Goal: Information Seeking & Learning: Find specific fact

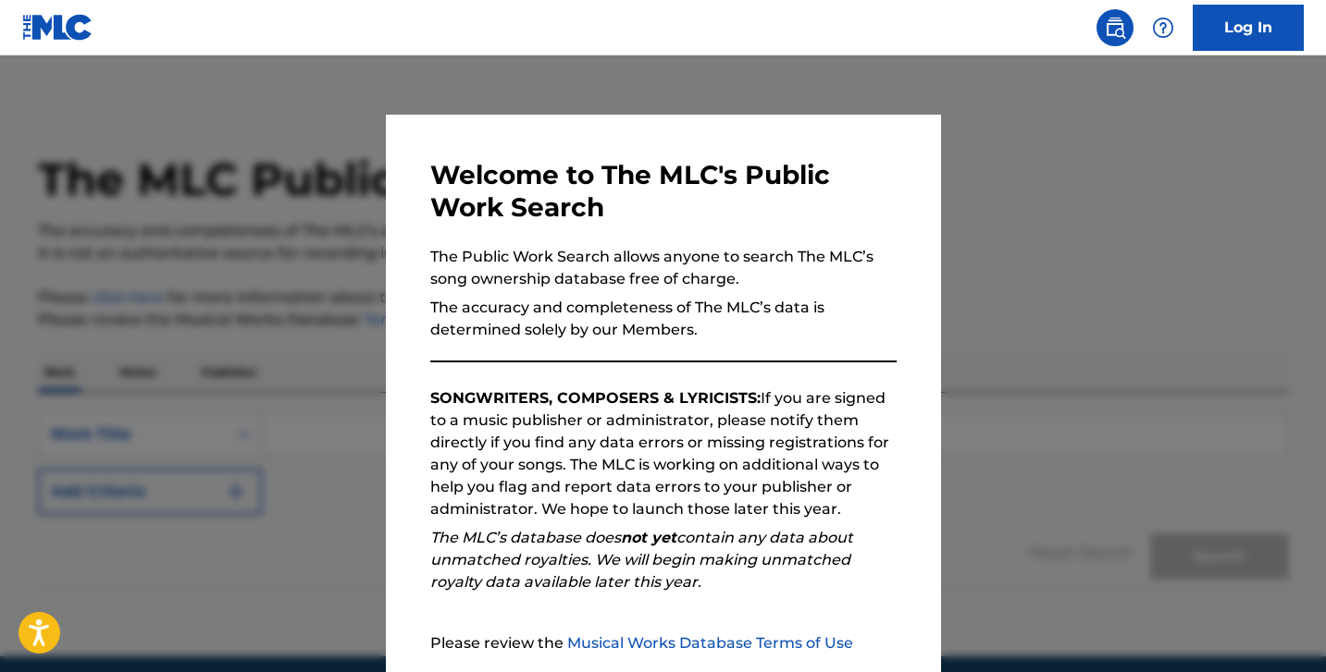
scroll to position [174, 0]
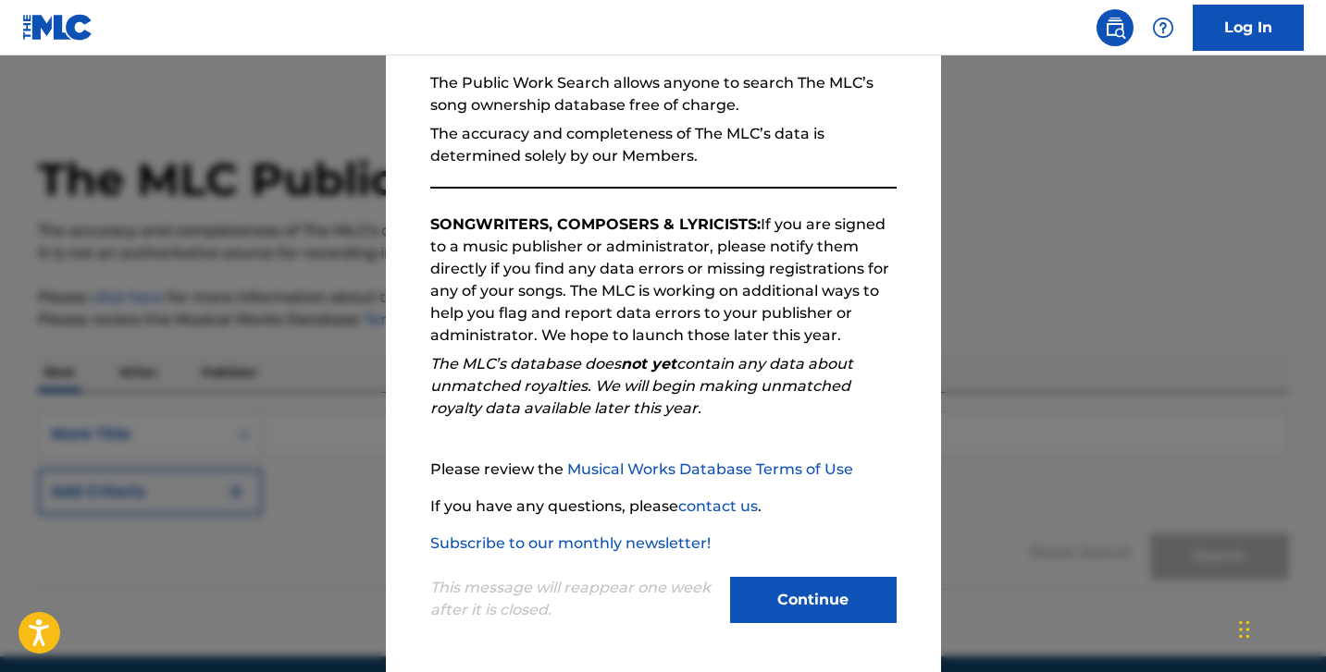
click at [752, 660] on div "Welcome to The MLC's Public Work Search The Public Work Search allows anyone to…" at bounding box center [663, 307] width 555 height 732
click at [752, 639] on div "Welcome to The MLC's Public Work Search The Public Work Search allows anyone to…" at bounding box center [663, 307] width 555 height 732
click at [832, 562] on div "This message will reappear one week after it is closed. Continue" at bounding box center [663, 591] width 466 height 73
click at [818, 578] on button "Continue" at bounding box center [813, 600] width 166 height 46
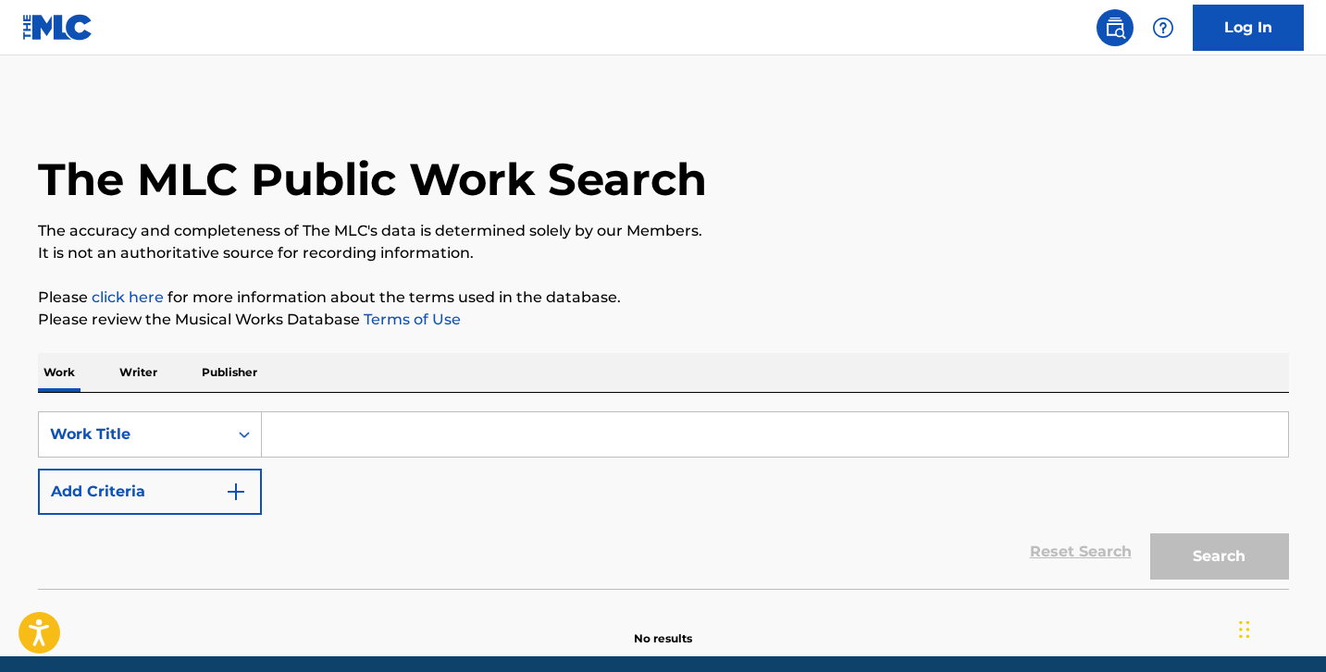
click at [439, 444] on input "Search Form" at bounding box center [775, 435] width 1026 height 44
paste input "1974"
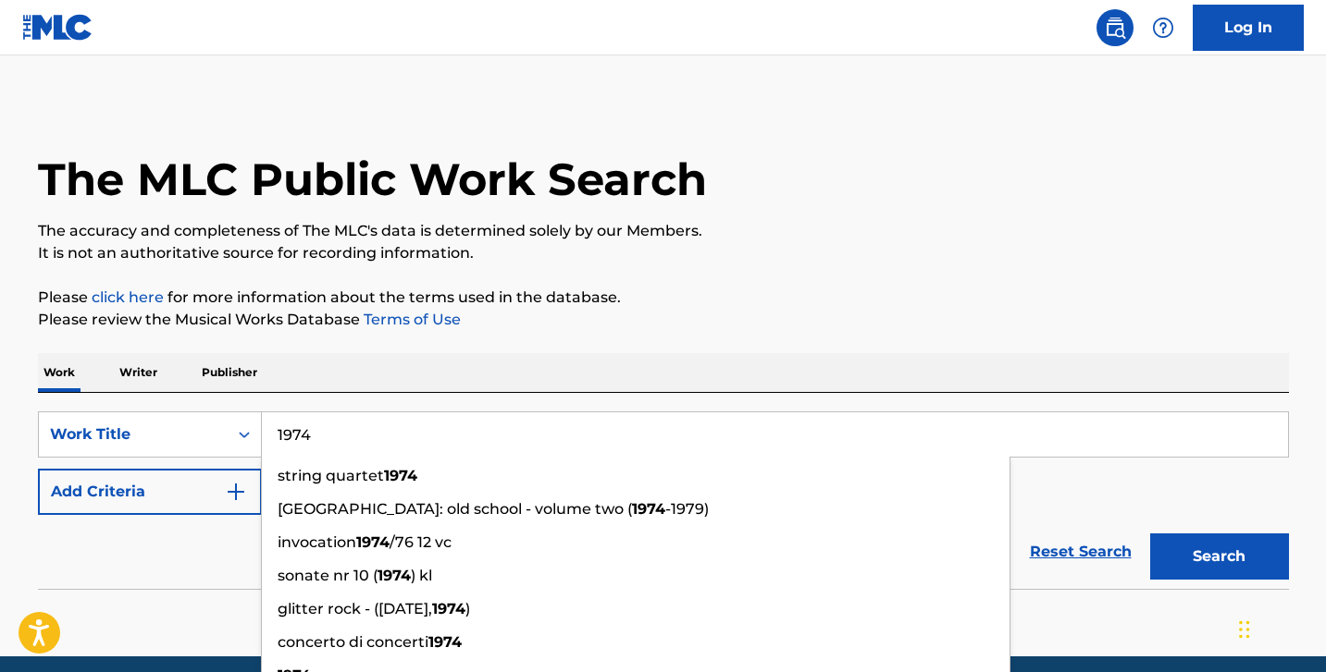
type input "1974"
click at [206, 493] on button "Add Criteria" at bounding box center [150, 492] width 224 height 46
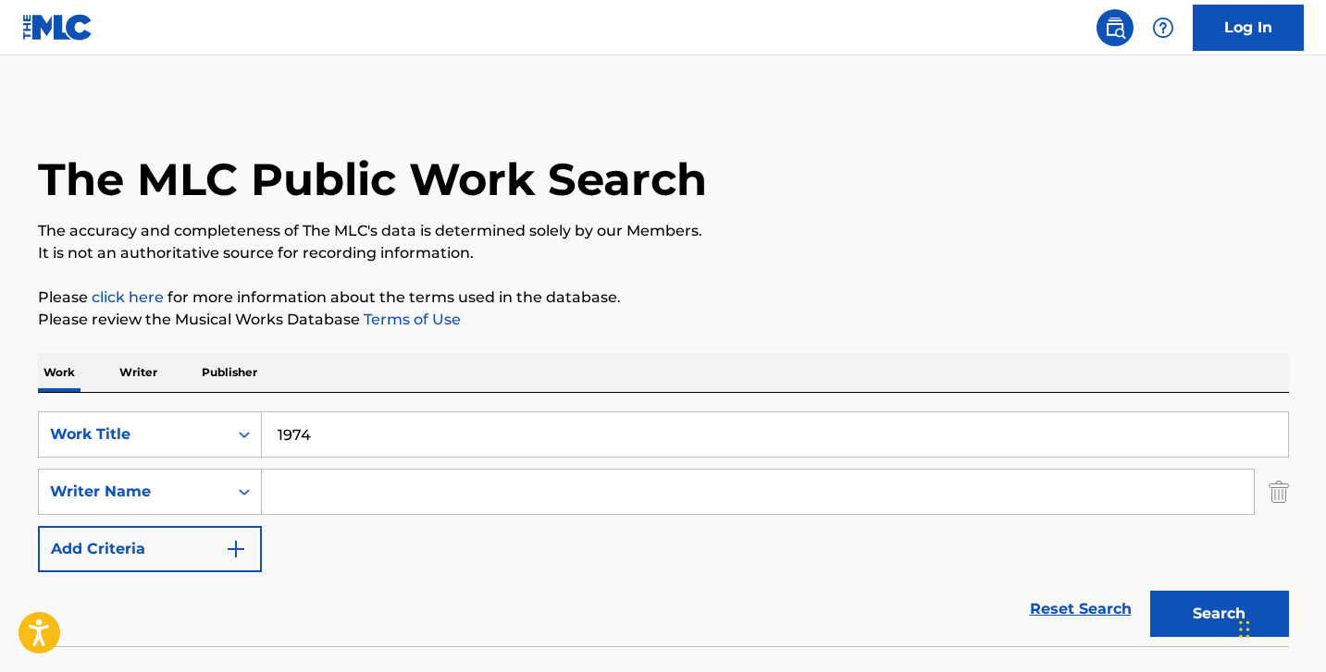
click at [316, 476] on input "Search Form" at bounding box center [758, 492] width 992 height 44
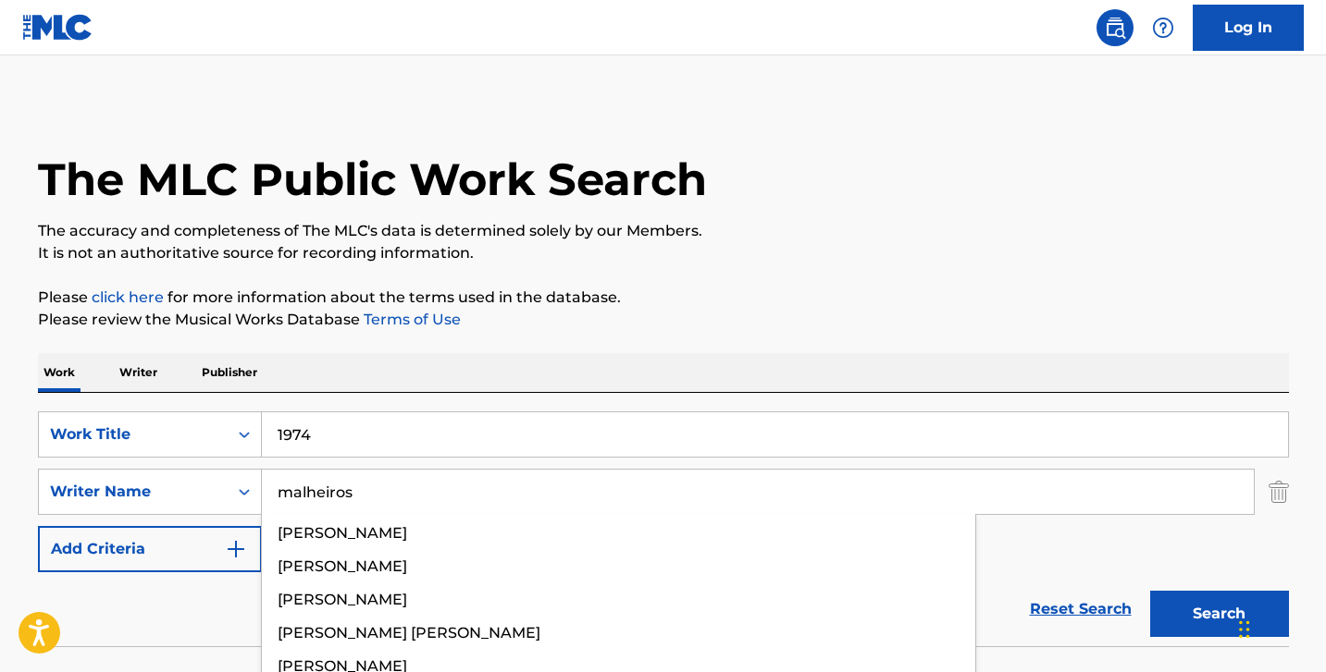
type input "malheiros"
click at [1150, 591] on button "Search" at bounding box center [1219, 614] width 139 height 46
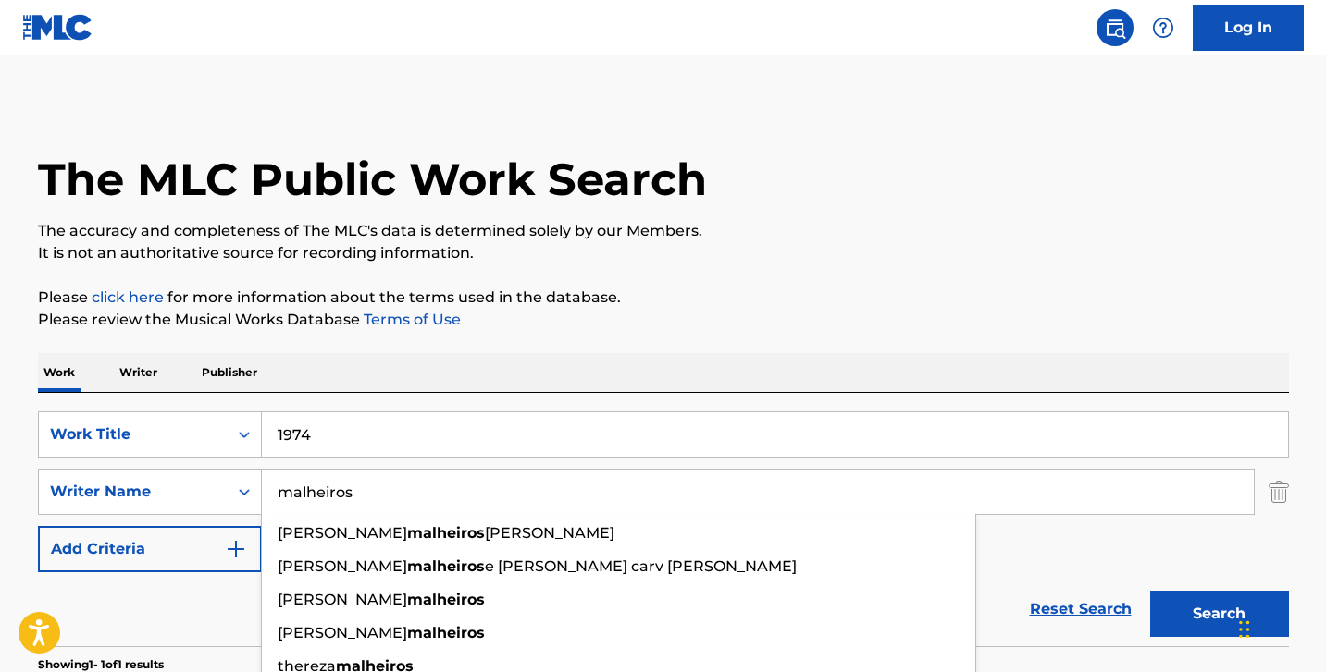
scroll to position [295, 0]
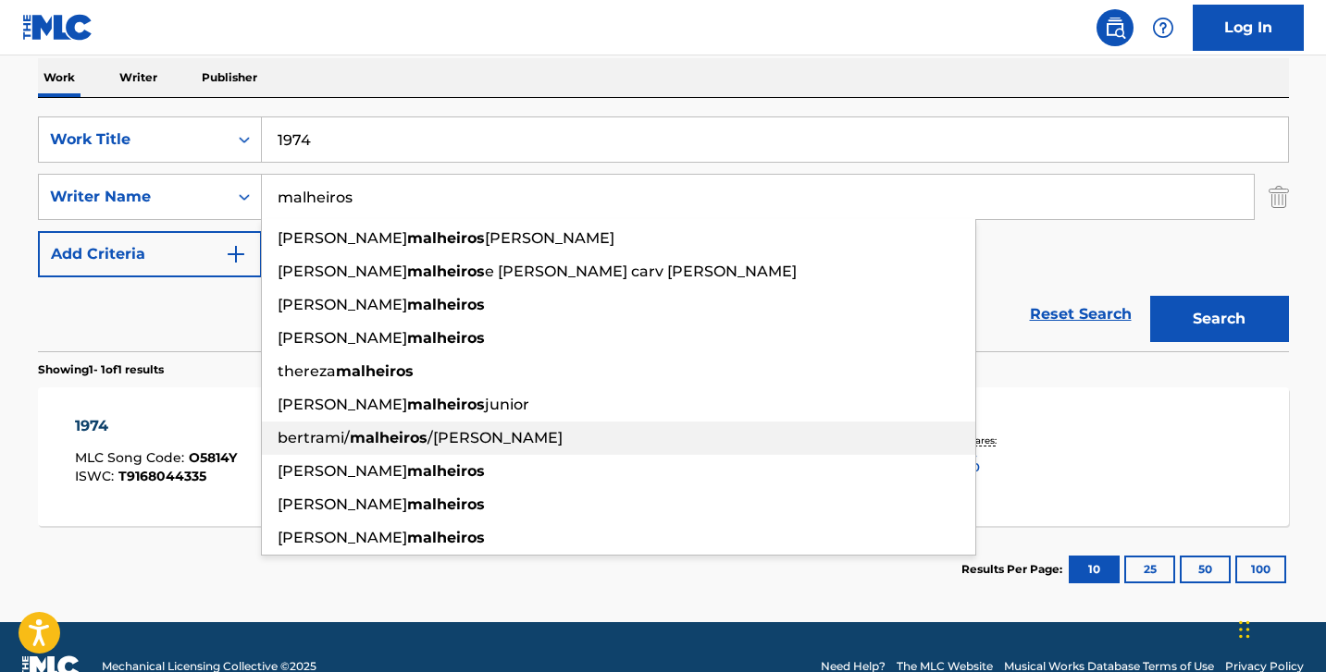
click at [200, 444] on div "1974 MLC Song Code : O5814Y ISWC : T9168044335" at bounding box center [156, 456] width 162 height 83
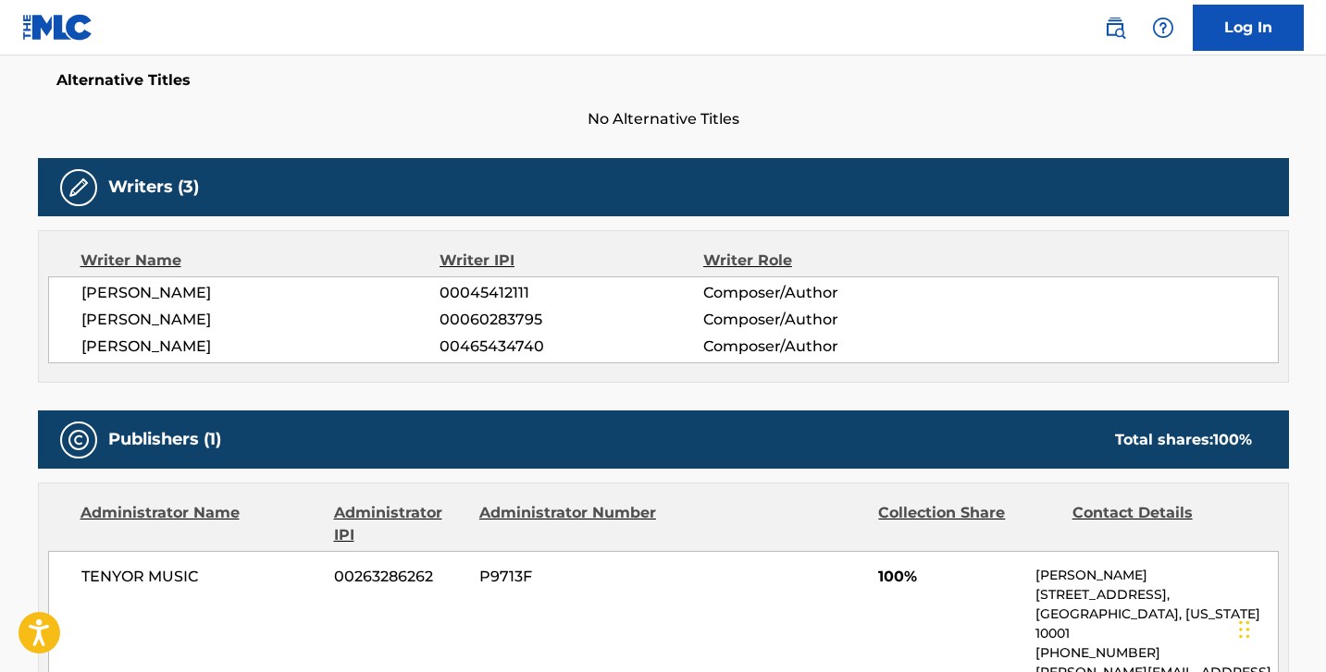
scroll to position [1258, 0]
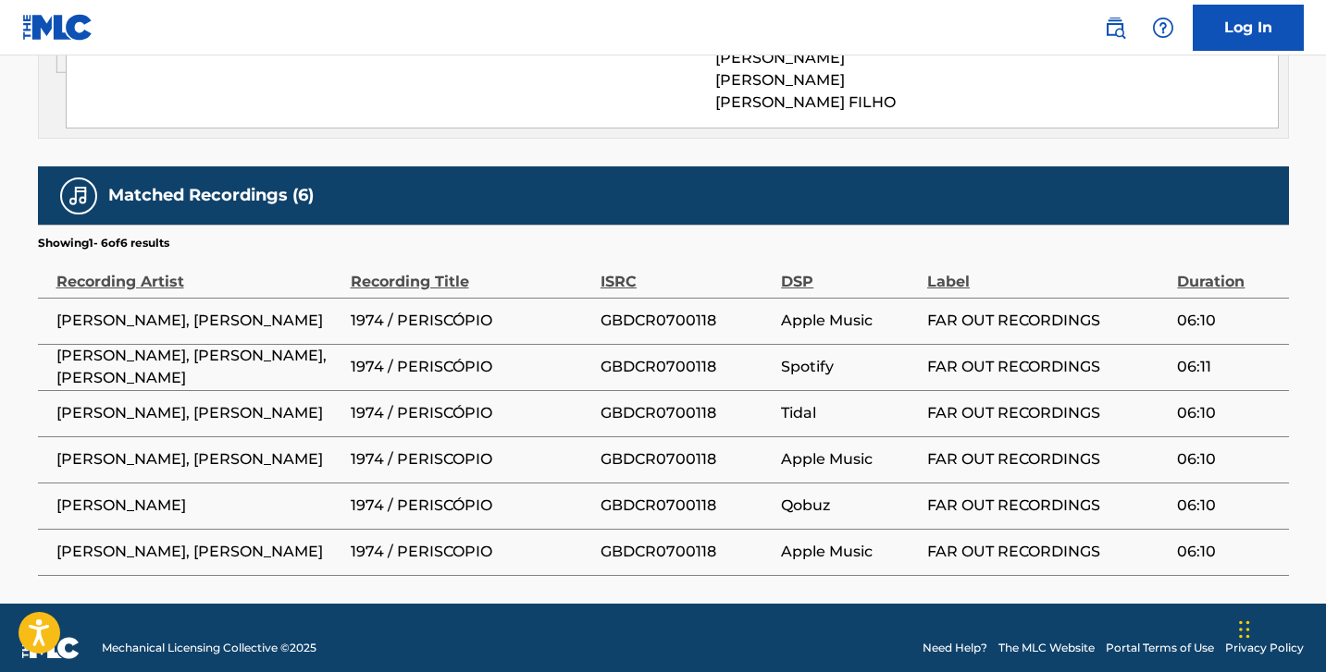
click at [452, 310] on span "1974 / PERISCÓPIO" at bounding box center [471, 321] width 240 height 22
copy span "PERISCÓPIO"
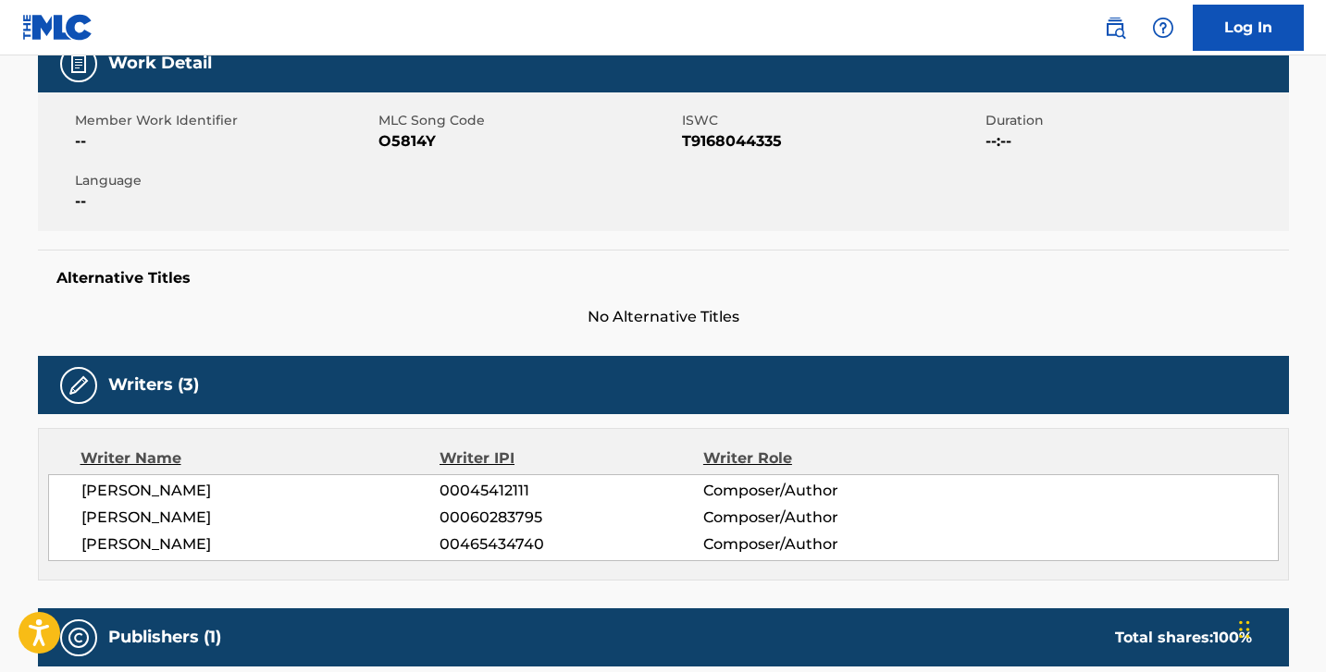
scroll to position [0, 0]
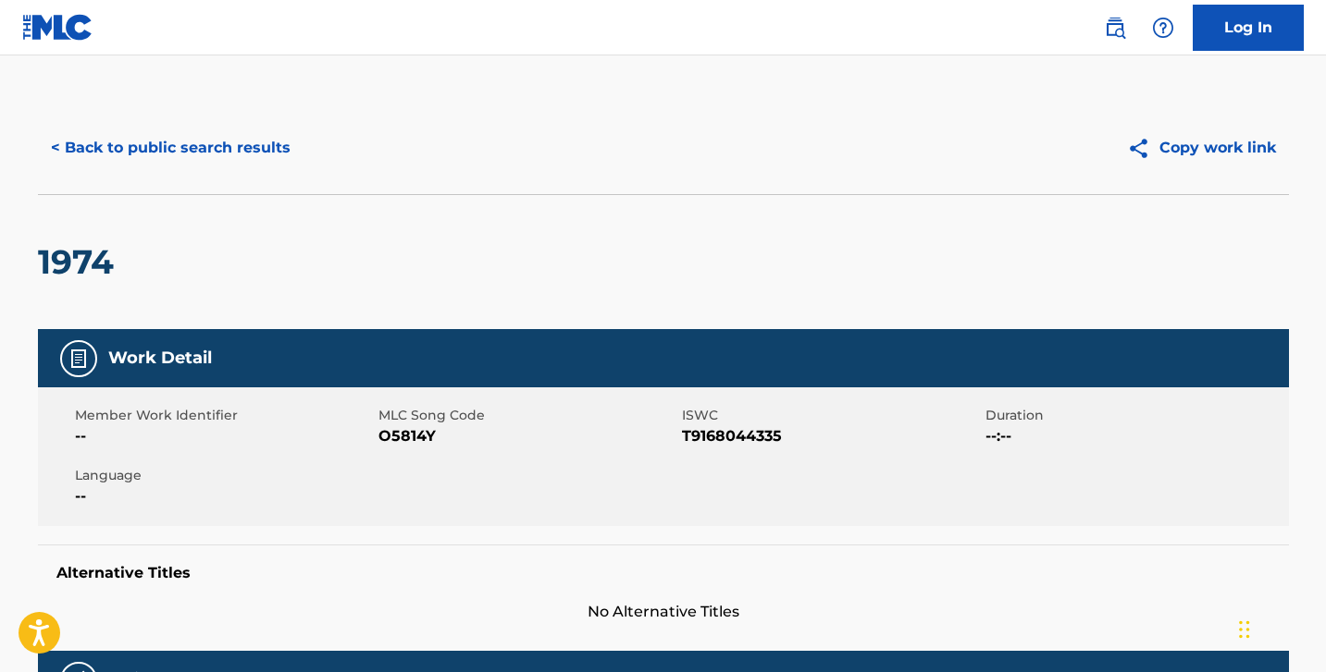
click at [274, 142] on button "< Back to public search results" at bounding box center [170, 148] width 265 height 46
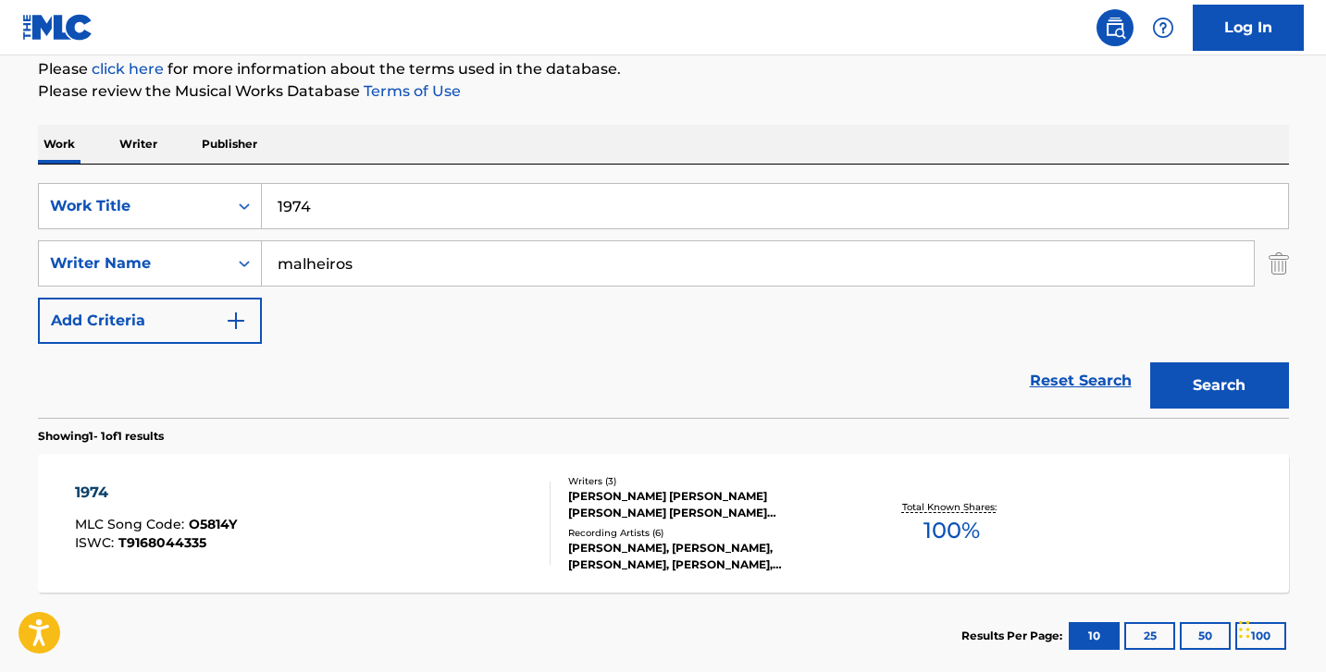
click at [457, 235] on div "SearchWithCriteria1d93156c-2a0a-409b-aa8e-32a478559a4d Work Title 1974 SearchWi…" at bounding box center [663, 263] width 1251 height 161
click at [440, 218] on input "1974" at bounding box center [775, 206] width 1026 height 44
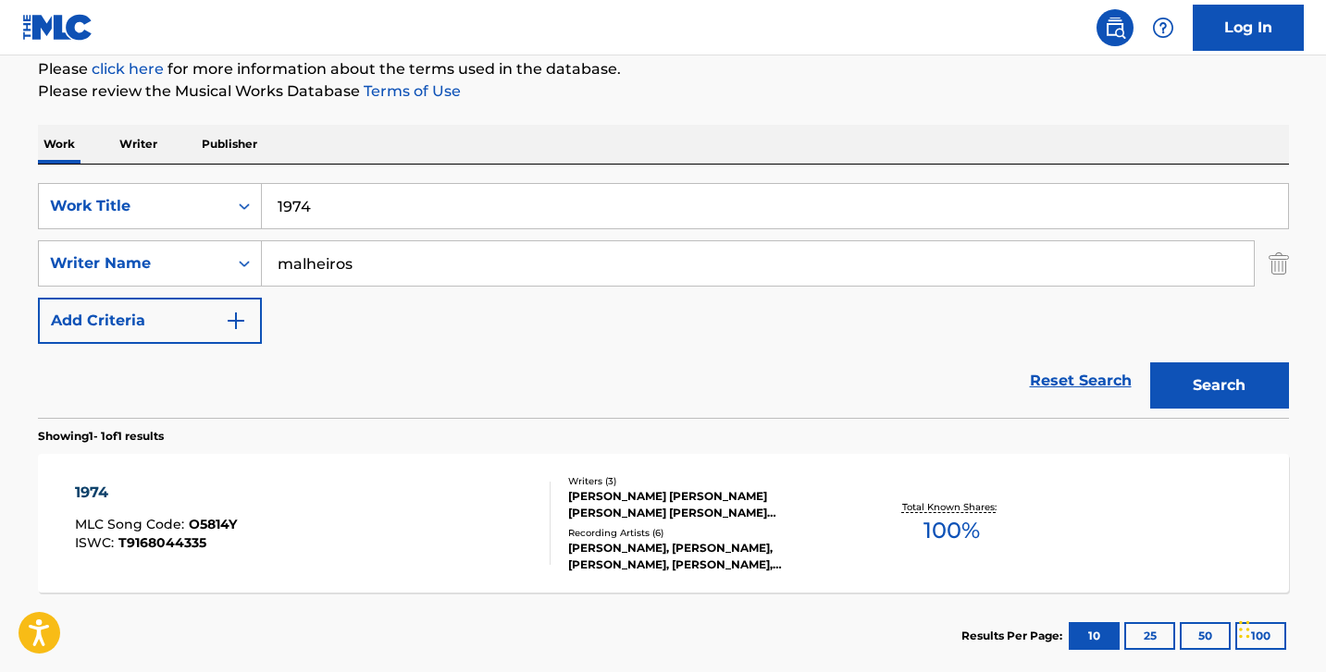
paste input "TA AMARRADO"
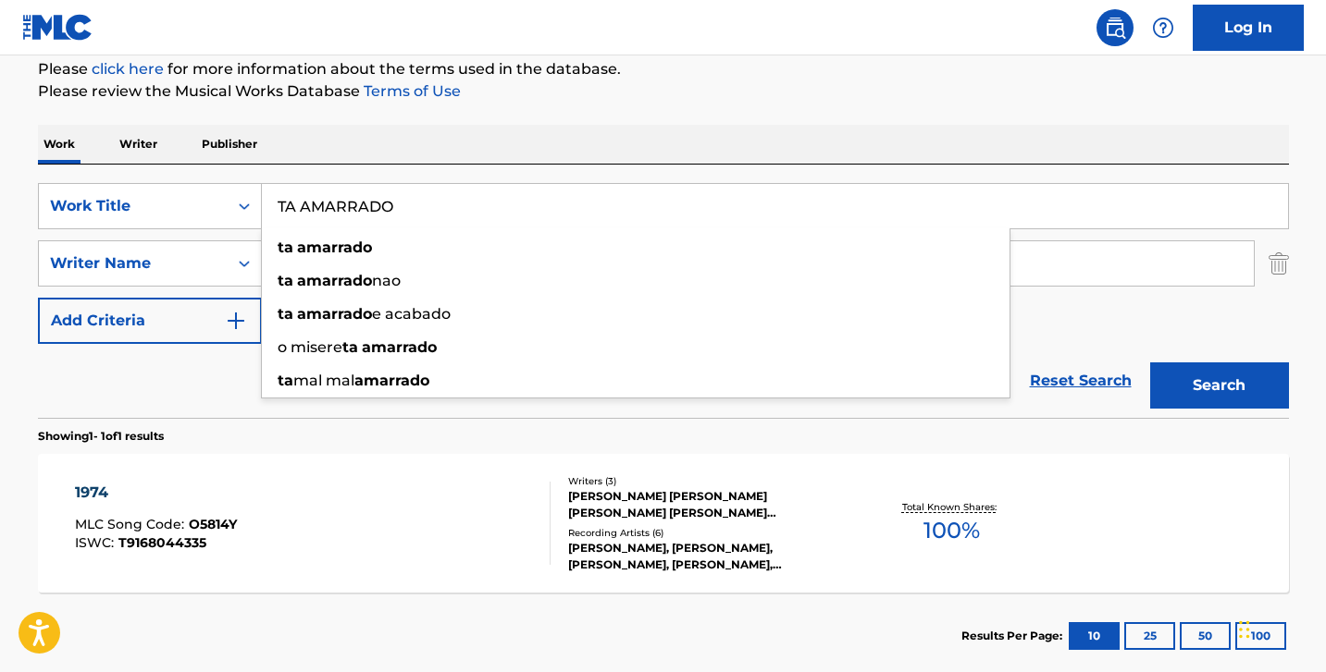
click at [562, 240] on div "ta amarrado" at bounding box center [635, 247] width 747 height 33
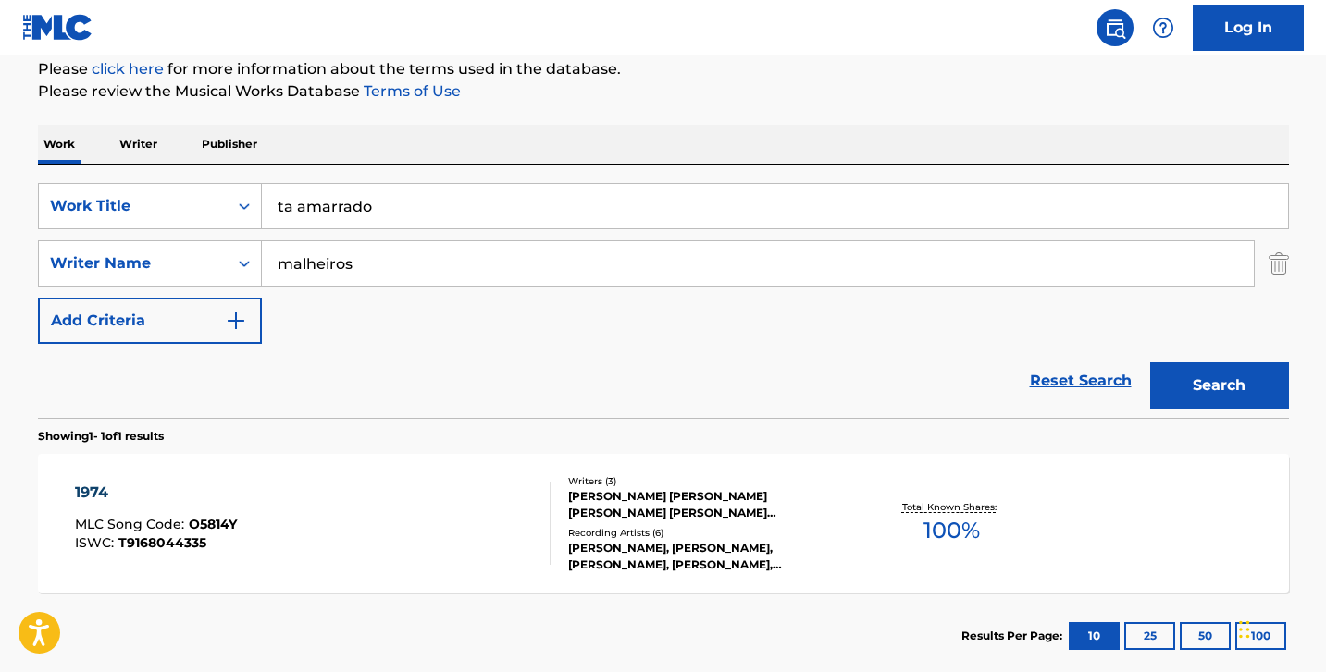
click at [610, 212] on input "ta amarrado" at bounding box center [775, 206] width 1026 height 44
click at [610, 211] on input "ta amarrado" at bounding box center [775, 206] width 1026 height 44
paste input "TA AMARRADO"
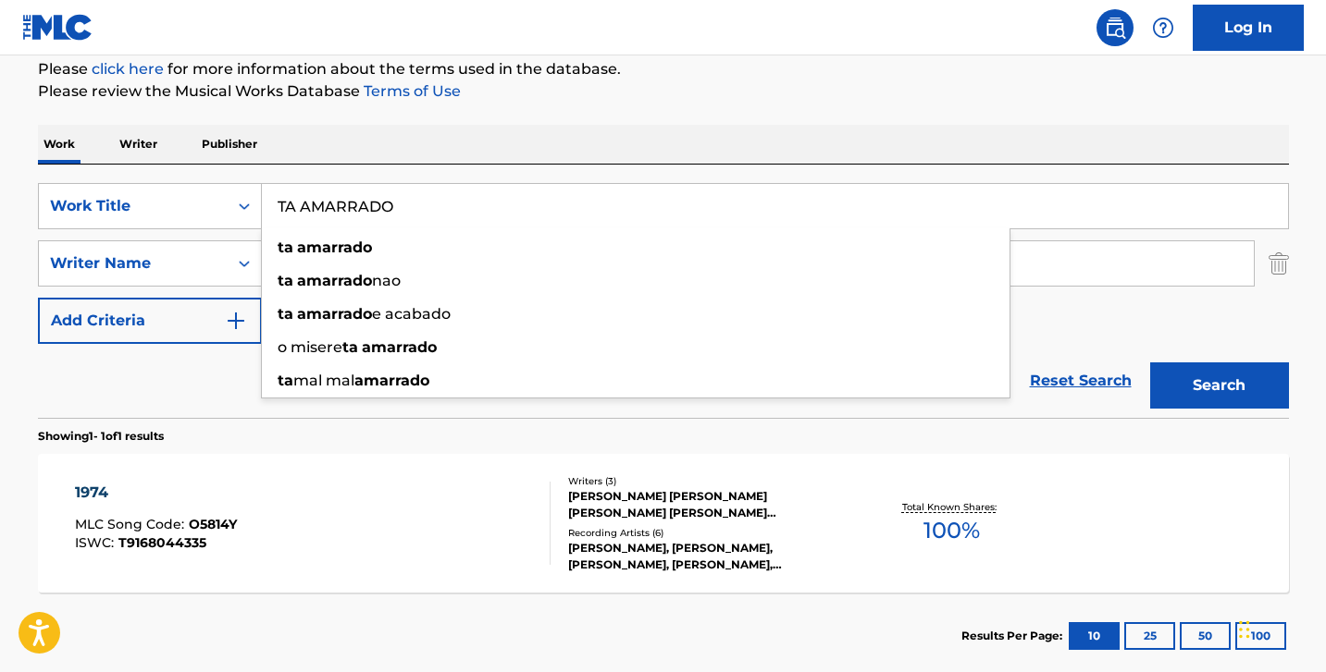
type input "TA AMARRADO"
click at [1218, 381] on button "Search" at bounding box center [1219, 386] width 139 height 46
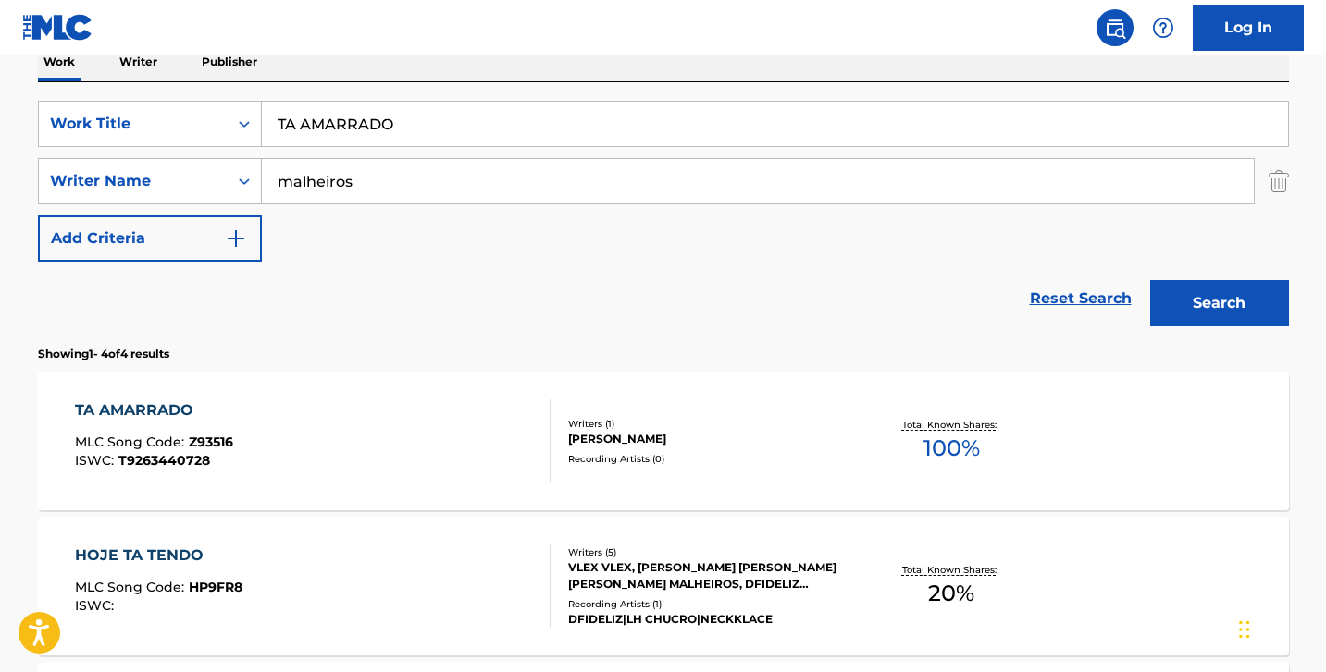
scroll to position [329, 0]
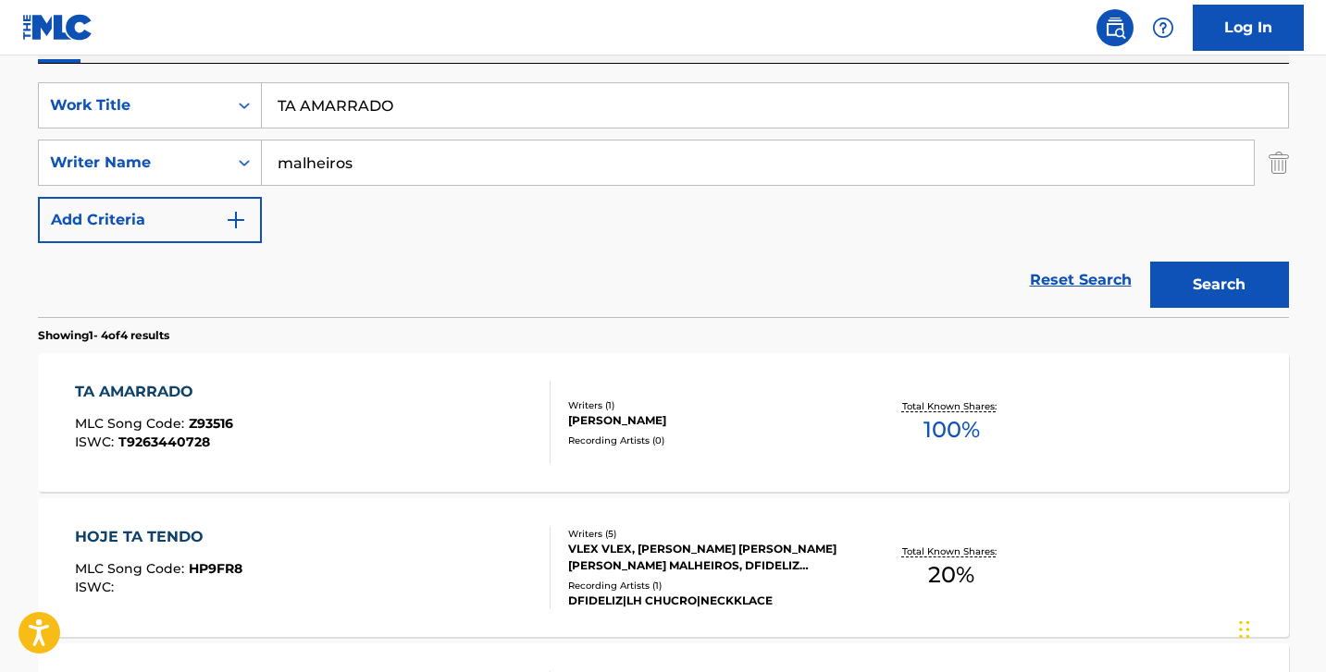
click at [404, 412] on div "TA AMARRADO MLC Song Code : Z93516 ISWC : T9263440728" at bounding box center [312, 422] width 475 height 83
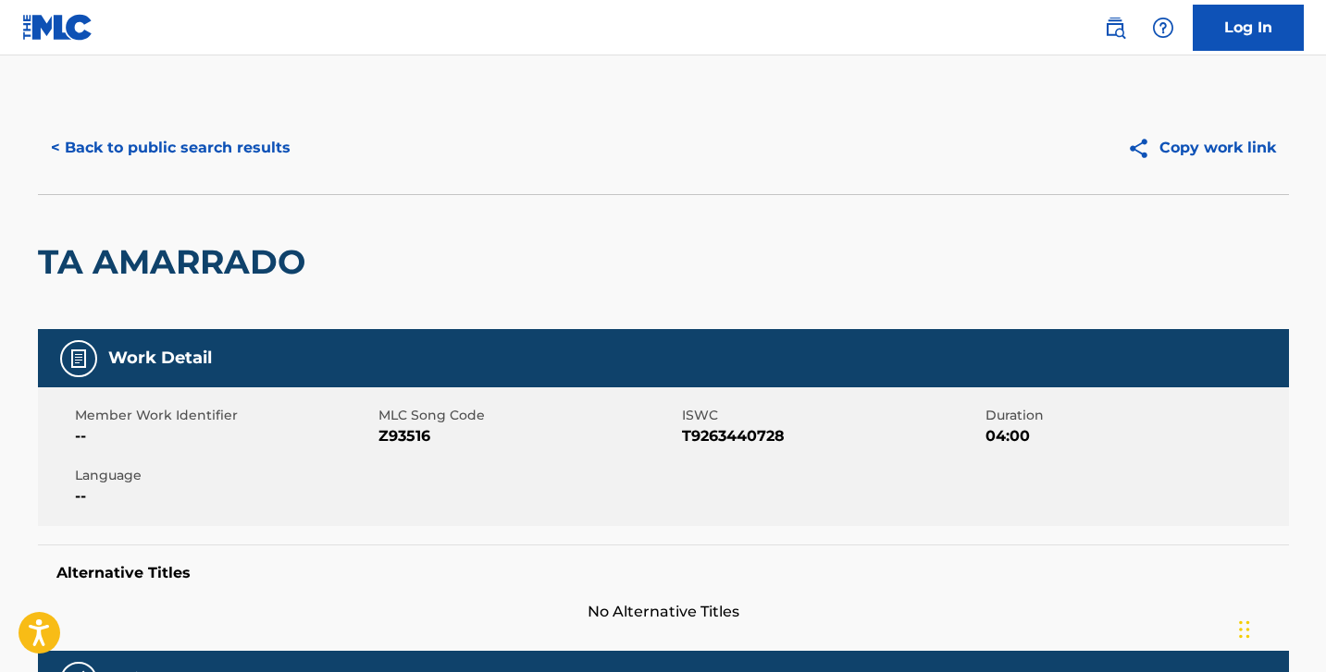
click at [199, 253] on h2 "TA AMARRADO" at bounding box center [176, 262] width 277 height 42
click at [198, 253] on h2 "TA AMARRADO" at bounding box center [176, 262] width 277 height 42
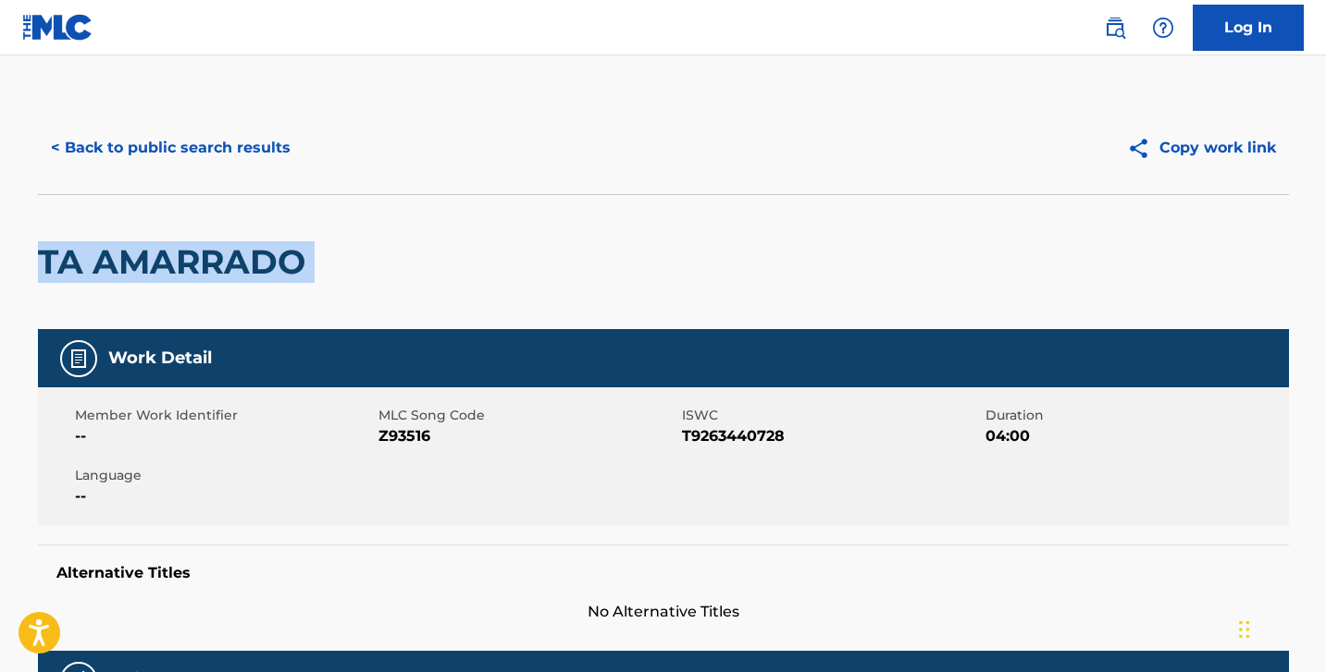
click at [198, 253] on h2 "TA AMARRADO" at bounding box center [176, 262] width 277 height 42
copy div "TA AMARRADO"
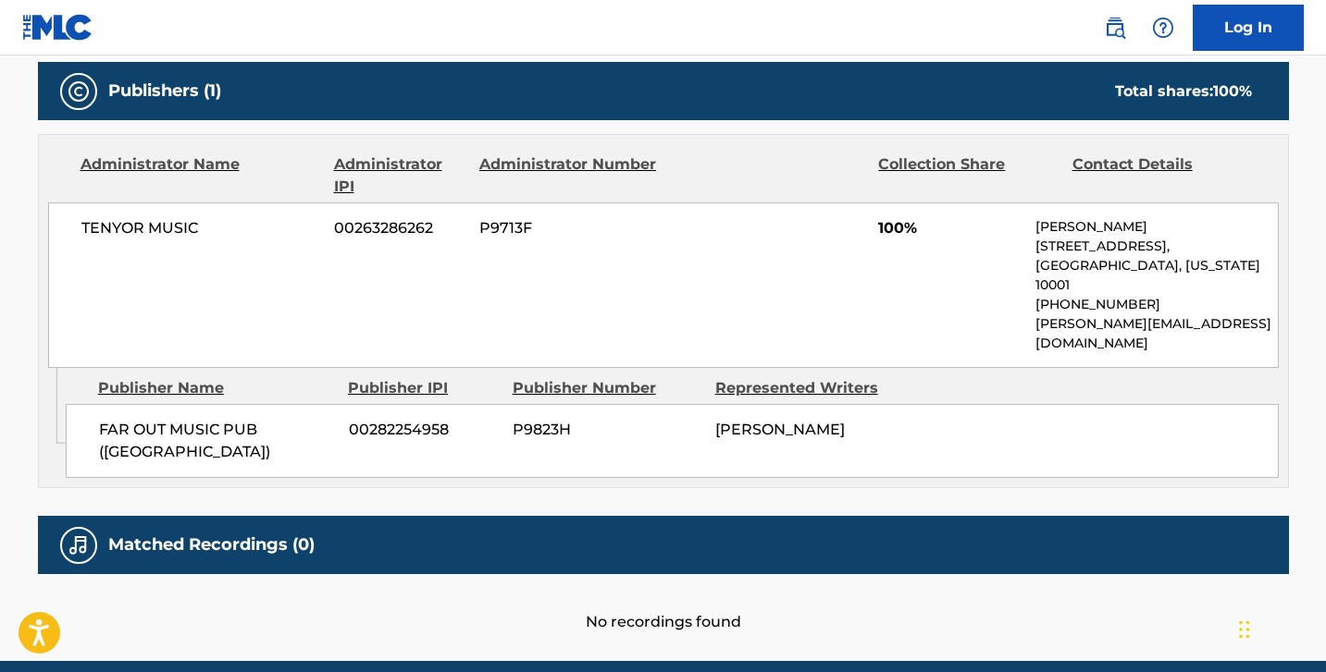
scroll to position [804, 0]
